Goal: Task Accomplishment & Management: Manage account settings

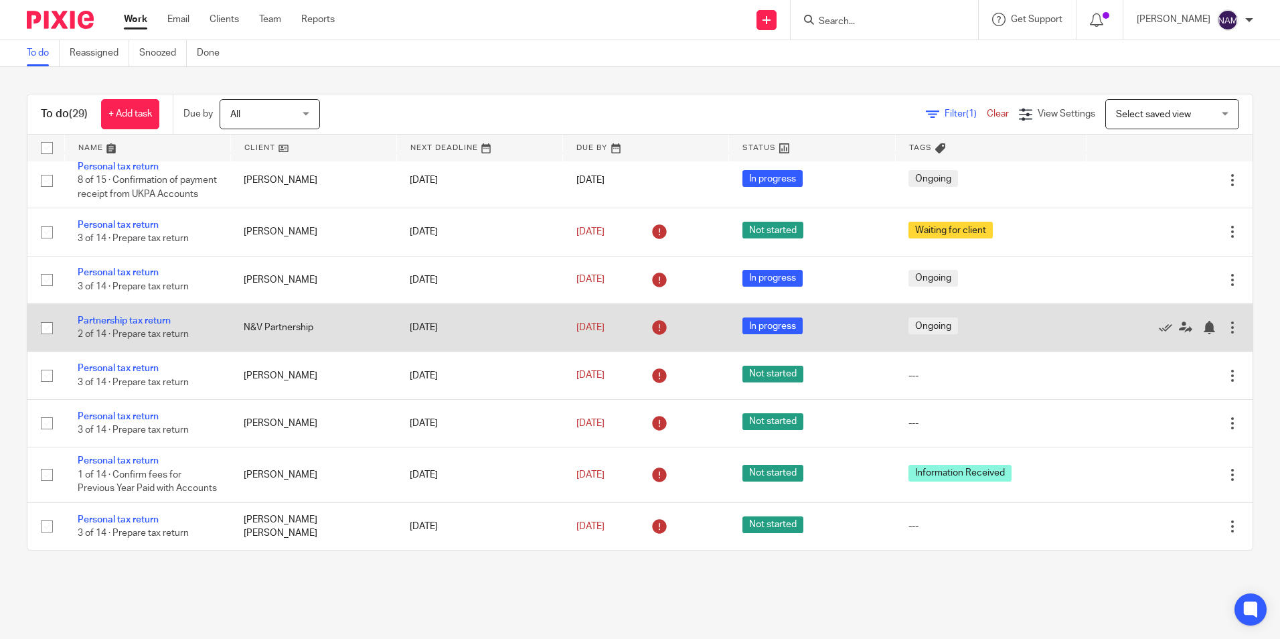
scroll to position [602, 0]
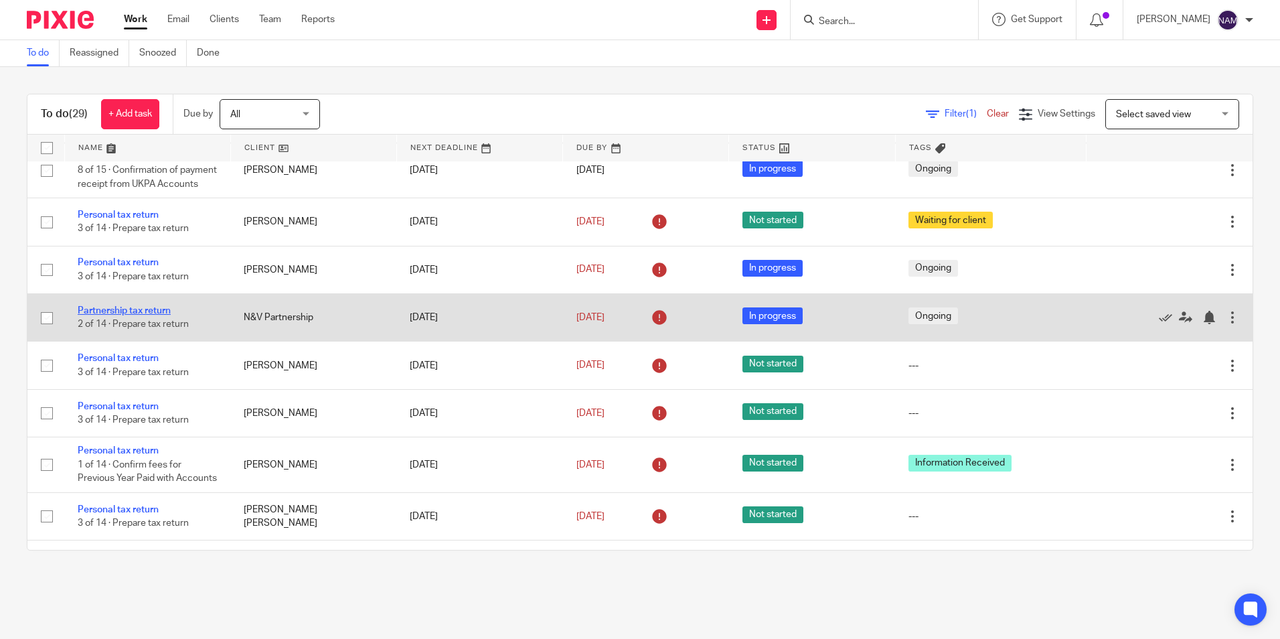
click at [127, 315] on link "Partnership tax return" at bounding box center [124, 310] width 93 height 9
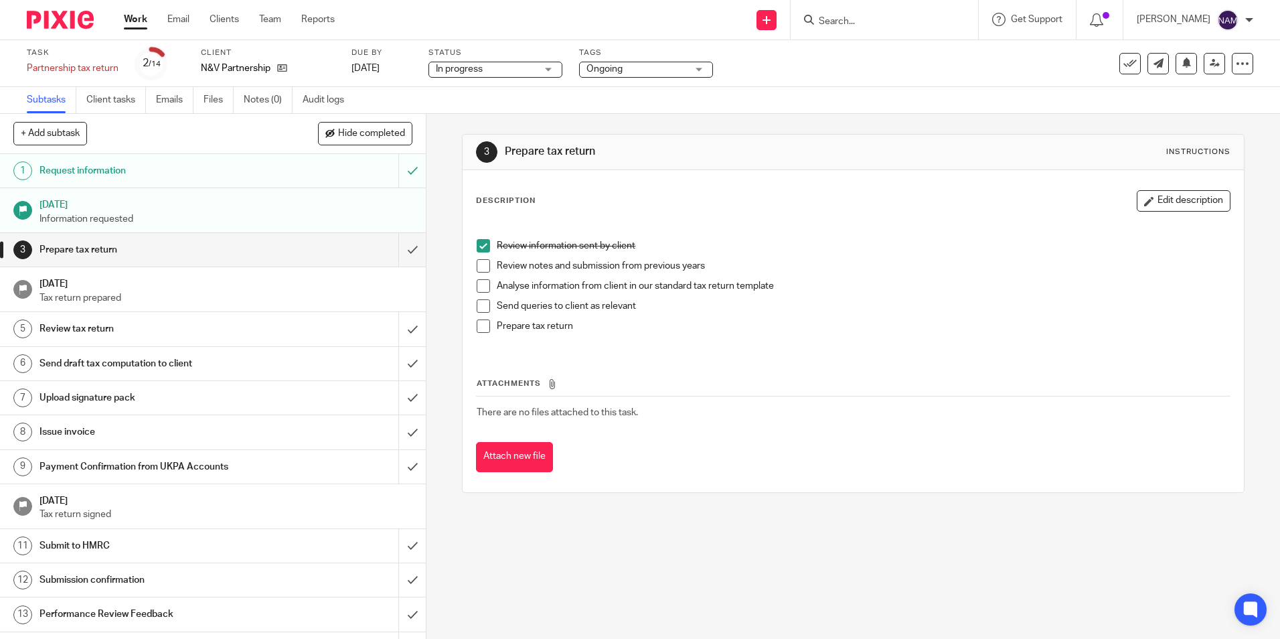
click at [479, 270] on span at bounding box center [483, 265] width 13 height 13
click at [481, 280] on span at bounding box center [483, 285] width 13 height 13
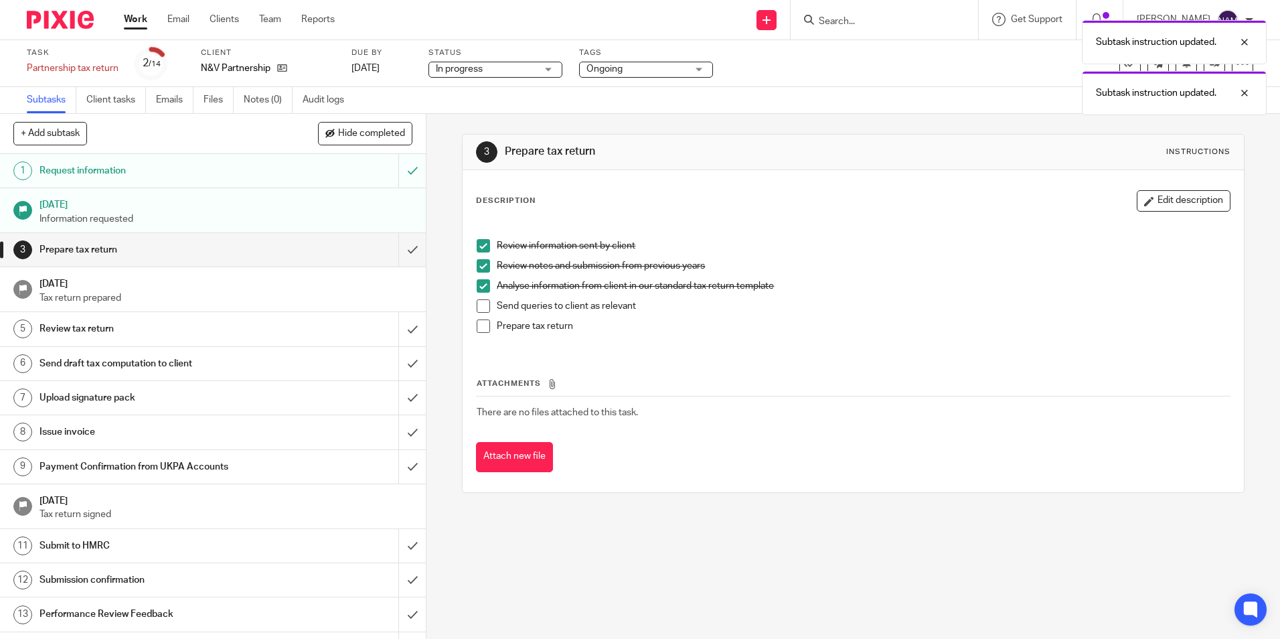
click at [483, 311] on span at bounding box center [483, 305] width 13 height 13
click at [480, 333] on span at bounding box center [483, 325] width 13 height 13
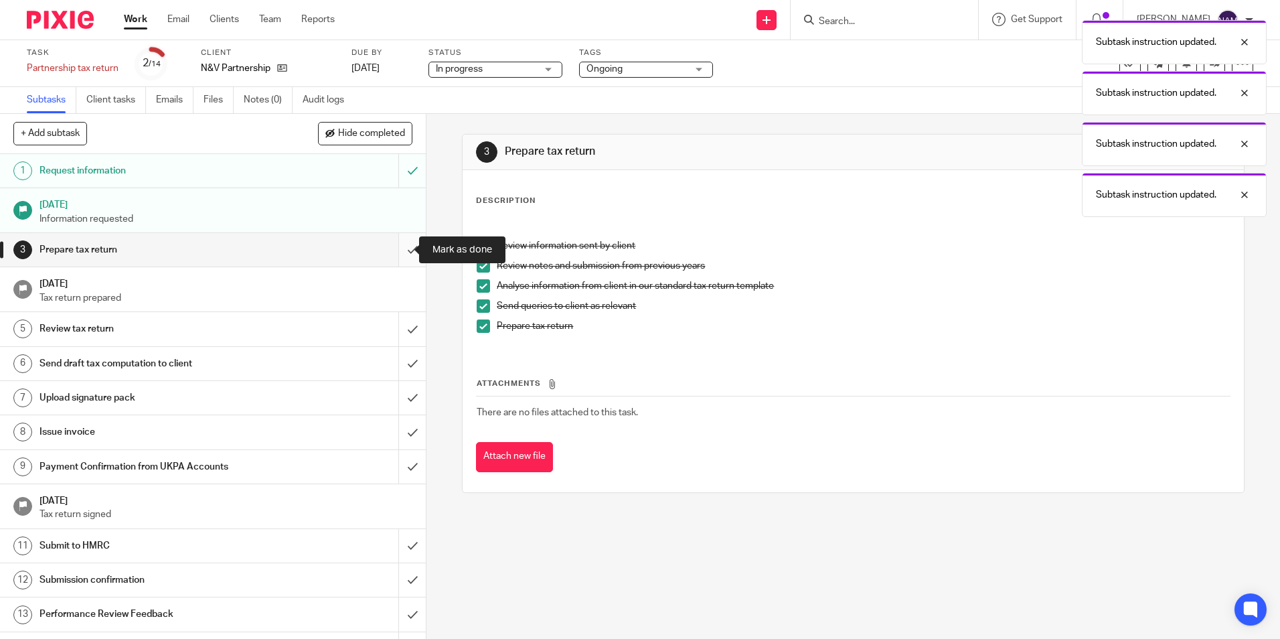
click at [391, 255] on input "submit" at bounding box center [213, 249] width 426 height 33
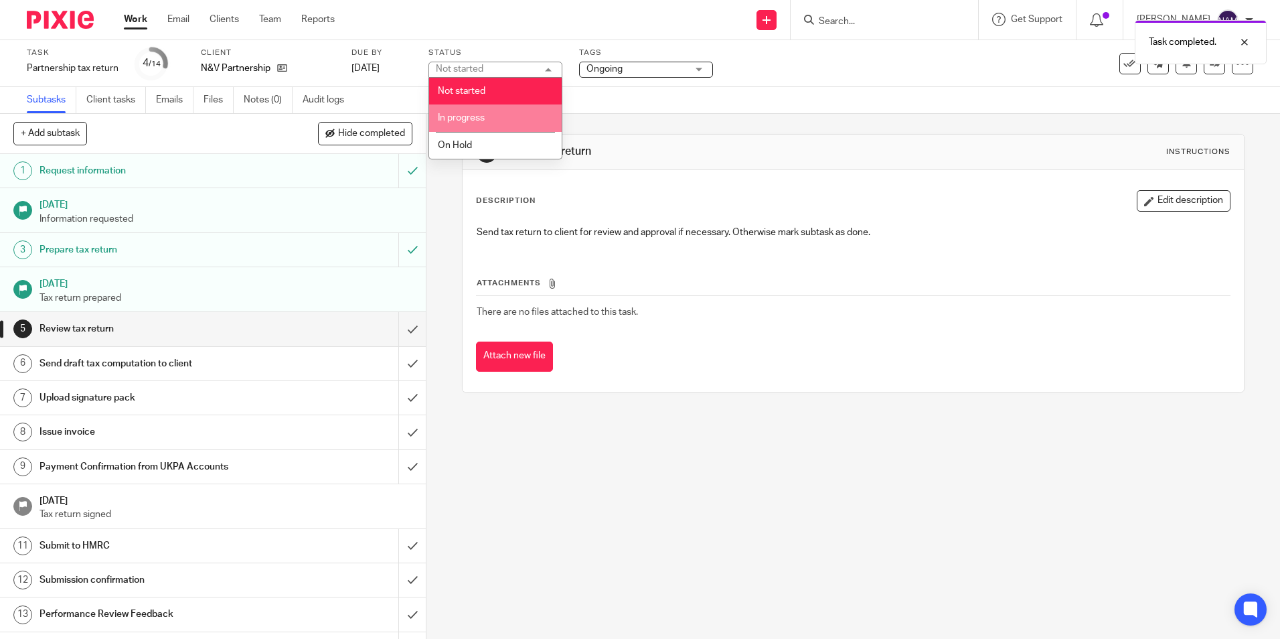
click at [465, 114] on span "In progress" at bounding box center [461, 117] width 47 height 9
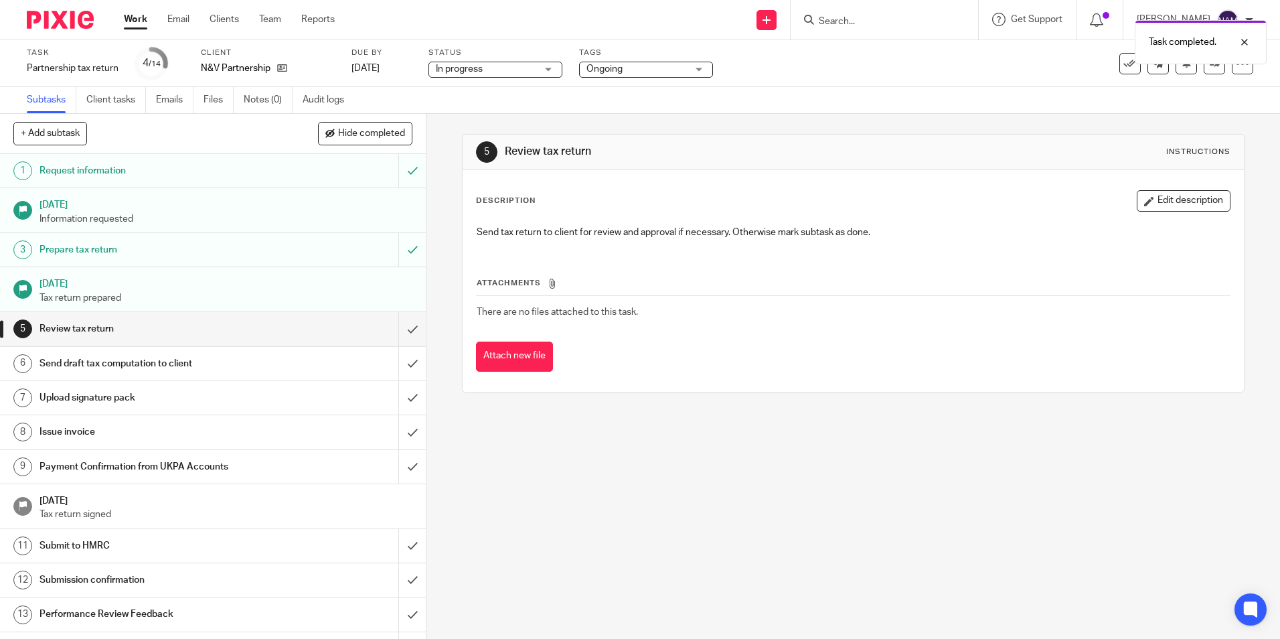
click at [928, 103] on div "Subtasks Client tasks Emails Files Notes (0) Audit logs" at bounding box center [640, 100] width 1280 height 27
click at [1207, 70] on link at bounding box center [1214, 63] width 21 height 21
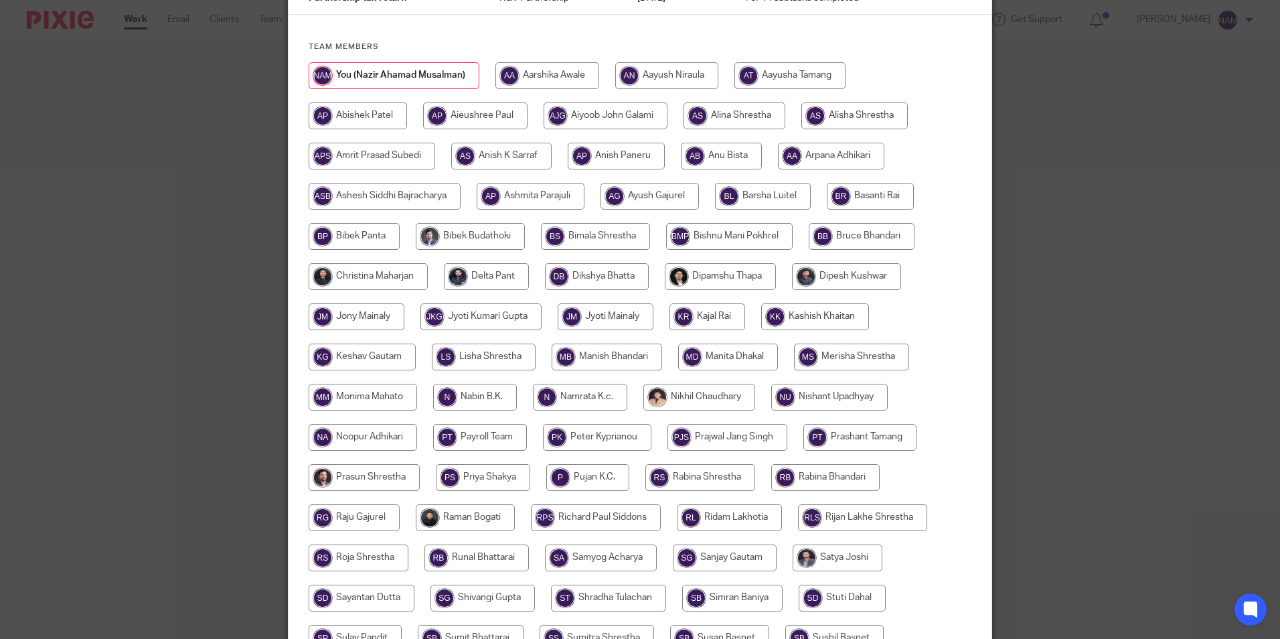
scroll to position [134, 0]
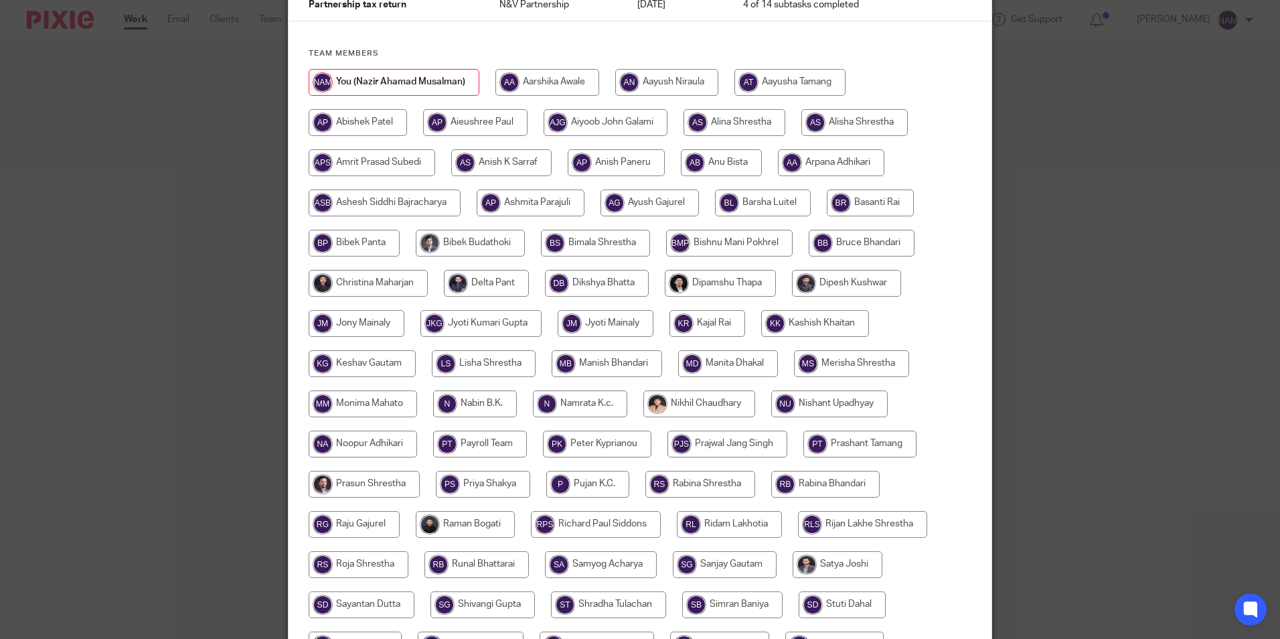
click at [367, 277] on input "radio" at bounding box center [368, 283] width 119 height 27
radio input "true"
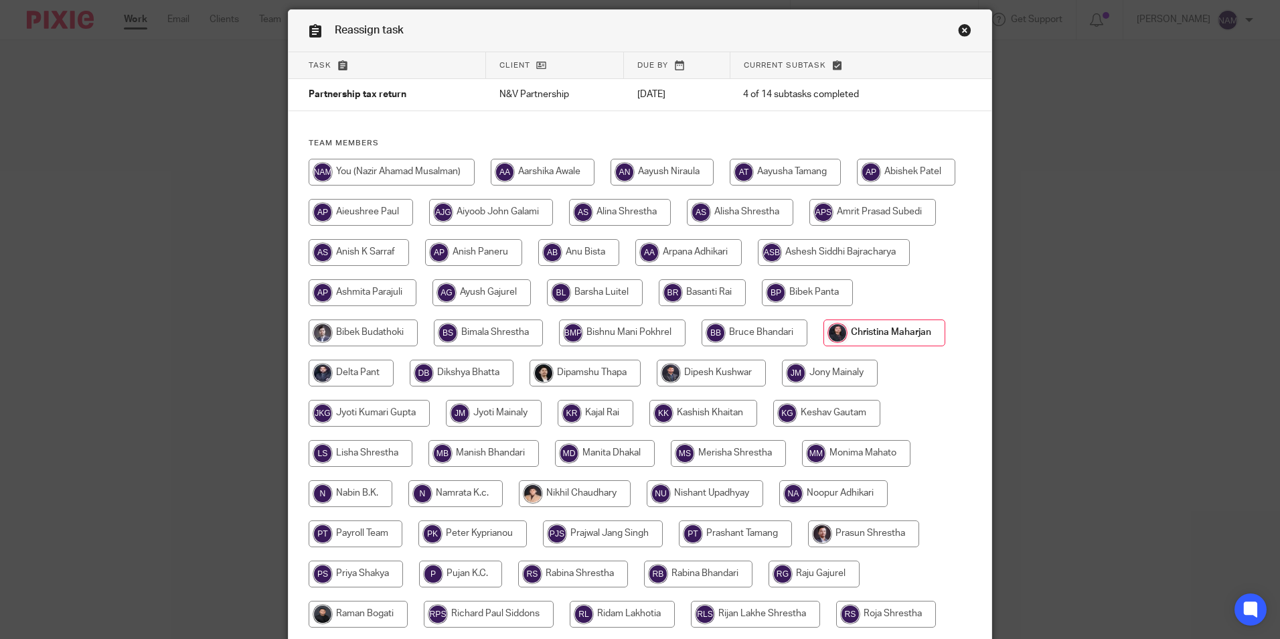
scroll to position [0, 0]
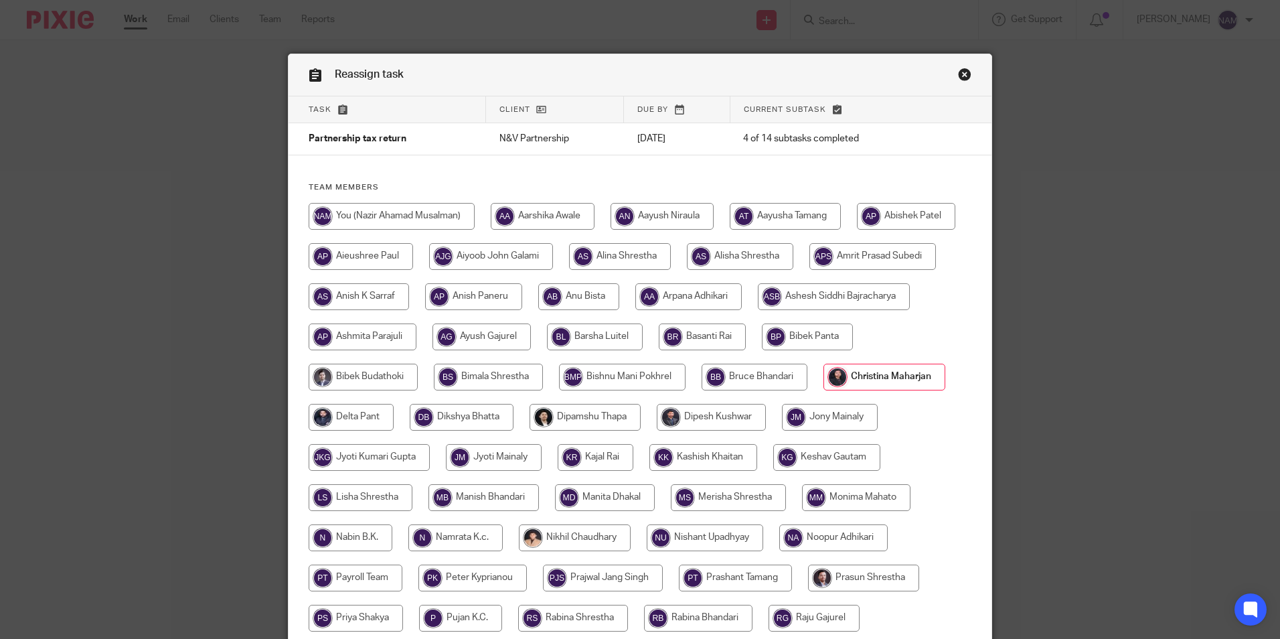
click at [958, 74] on link "Close this dialog window" at bounding box center [964, 77] width 13 height 18
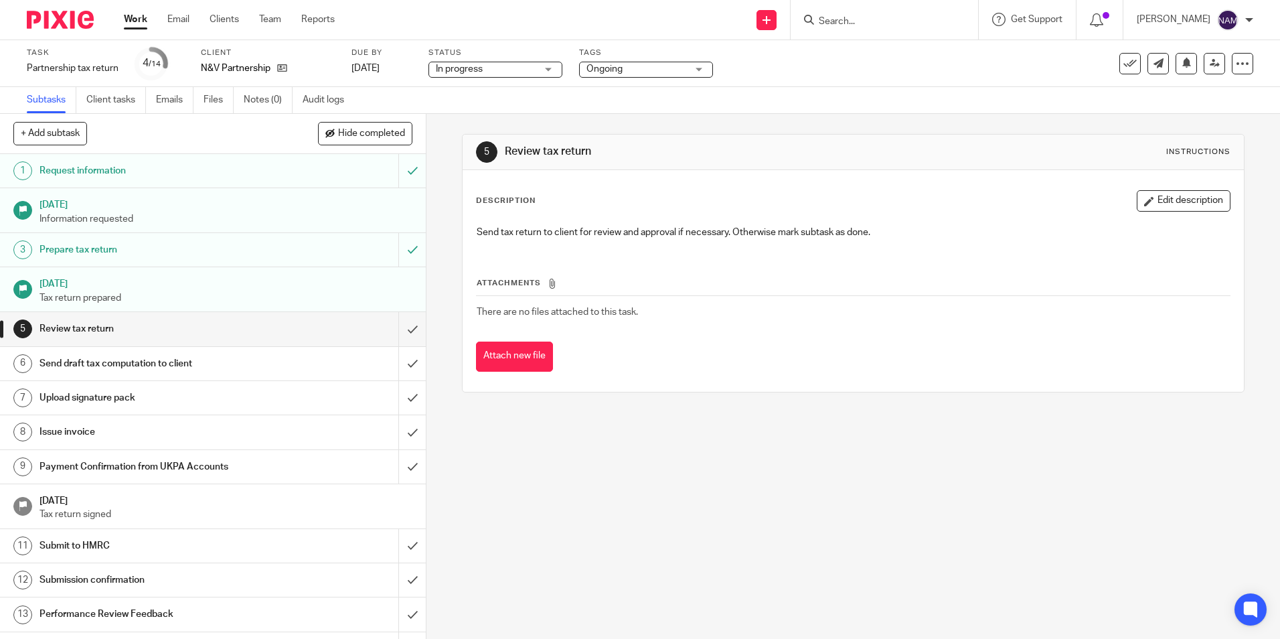
click at [491, 3] on div "Send new email Create task Add client Get Support Contact Support Help Document…" at bounding box center [817, 19] width 925 height 39
click at [86, 26] on img at bounding box center [60, 20] width 67 height 18
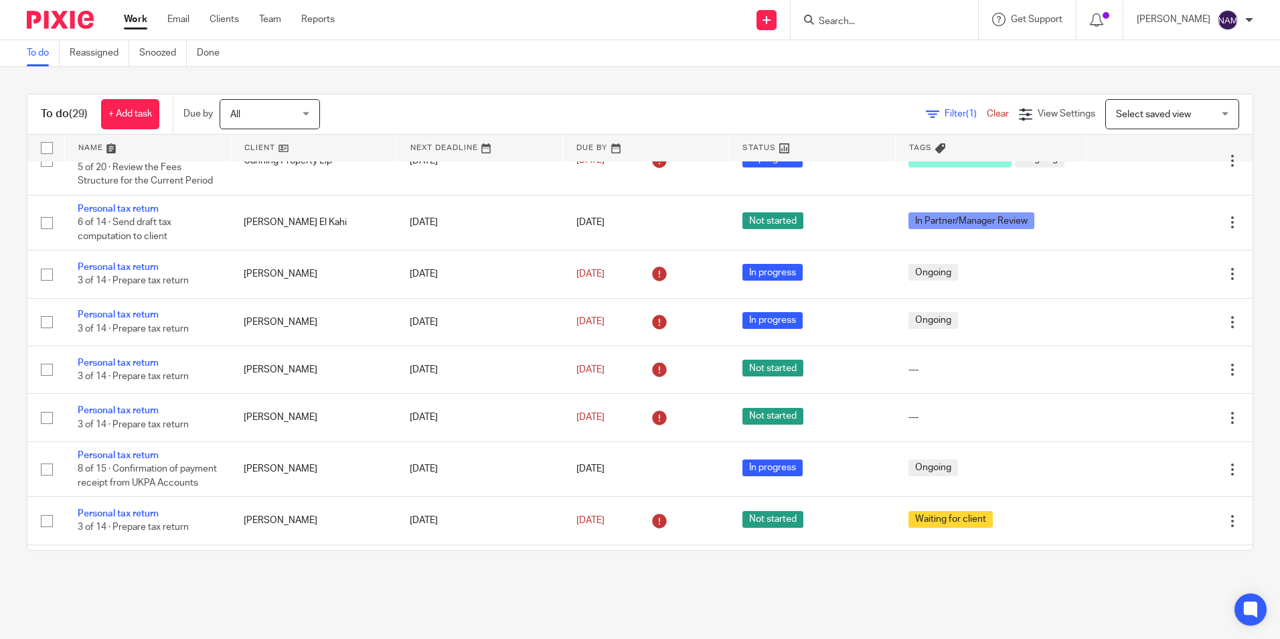
scroll to position [602, 0]
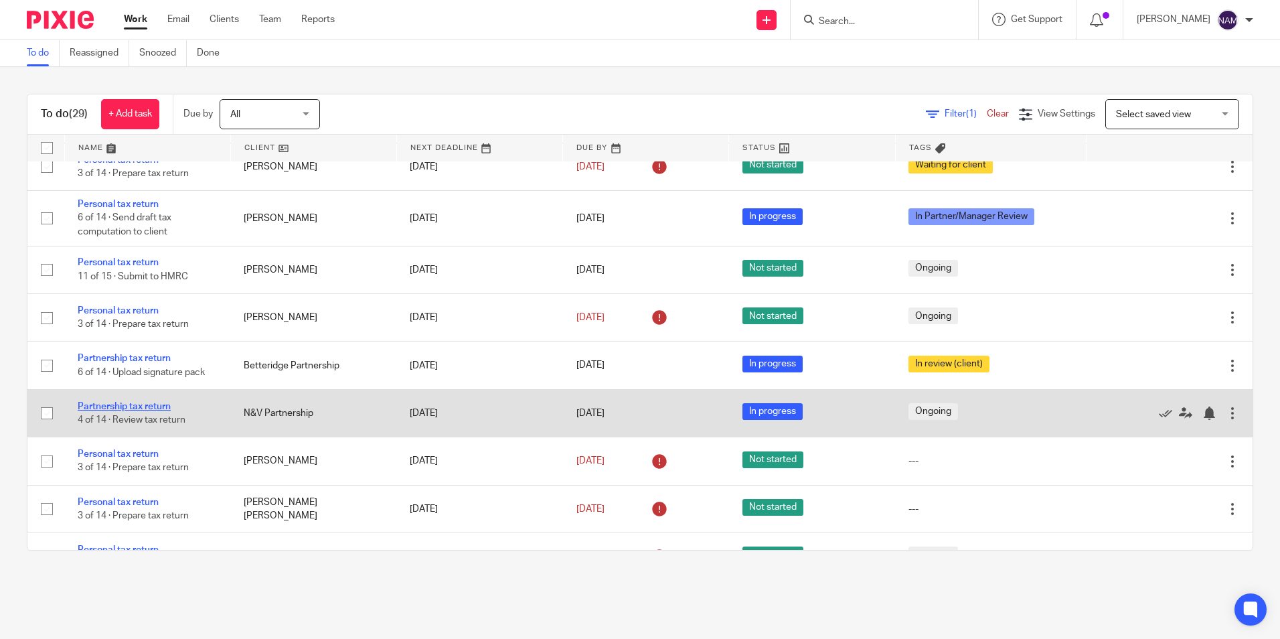
click at [157, 411] on link "Partnership tax return" at bounding box center [124, 406] width 93 height 9
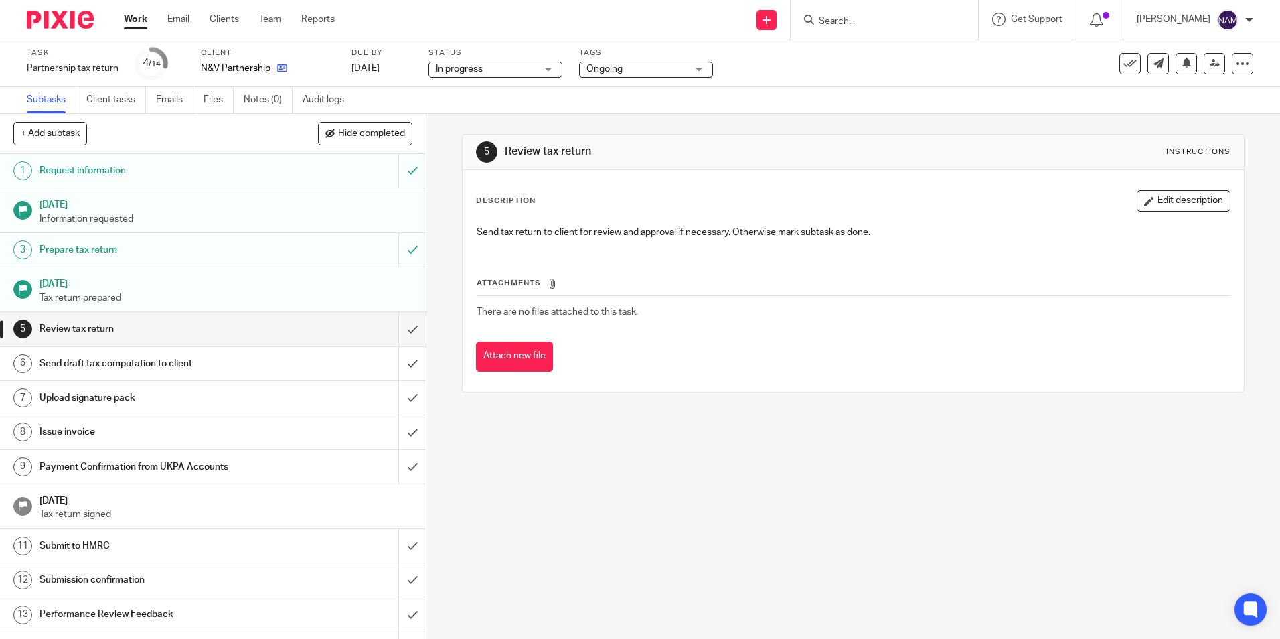
click at [277, 64] on icon at bounding box center [282, 68] width 10 height 10
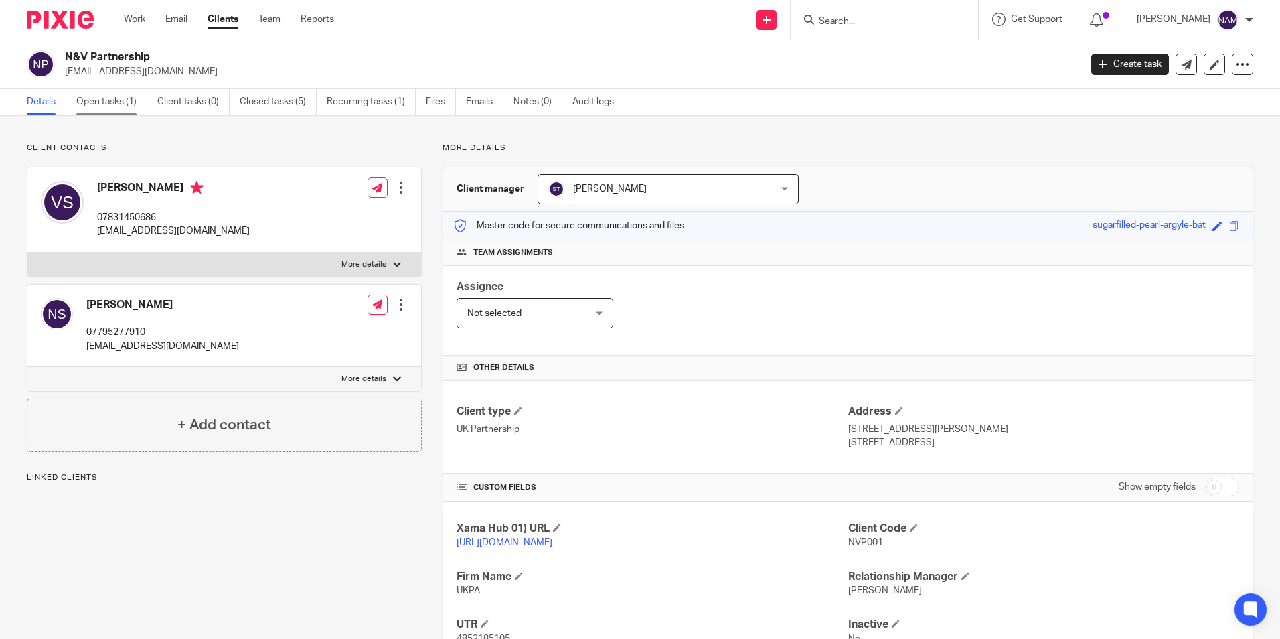
click at [90, 102] on link "Open tasks (1)" at bounding box center [111, 102] width 71 height 26
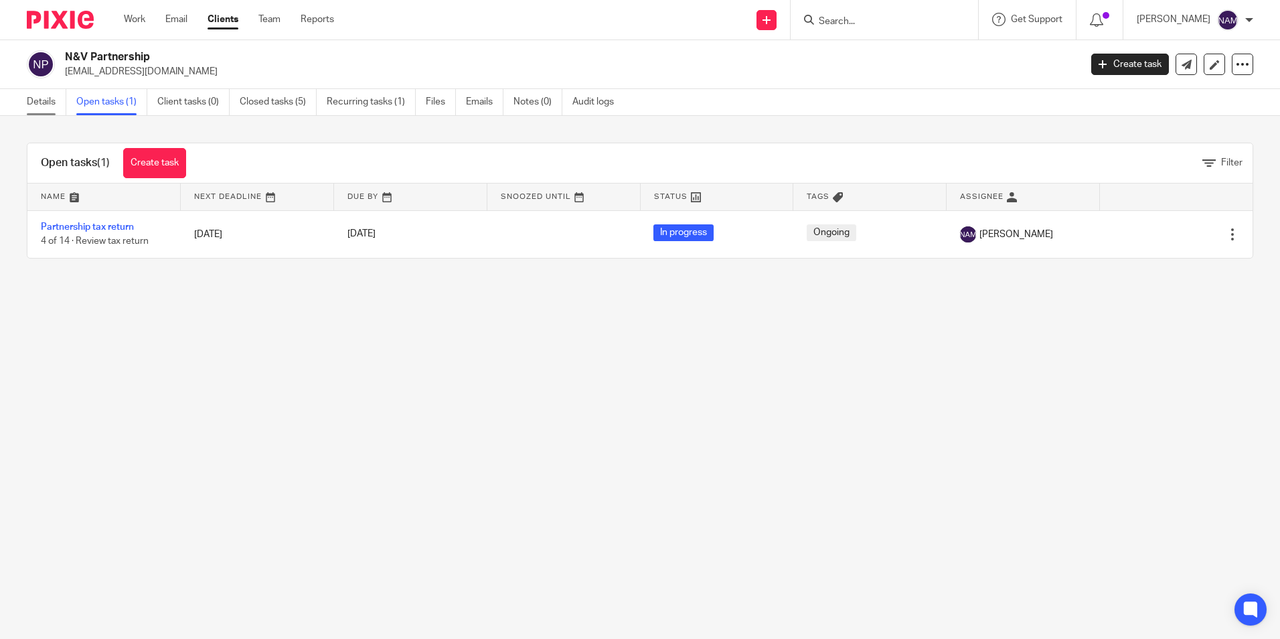
click at [48, 103] on link "Details" at bounding box center [46, 102] width 39 height 26
